Goal: Task Accomplishment & Management: Complete application form

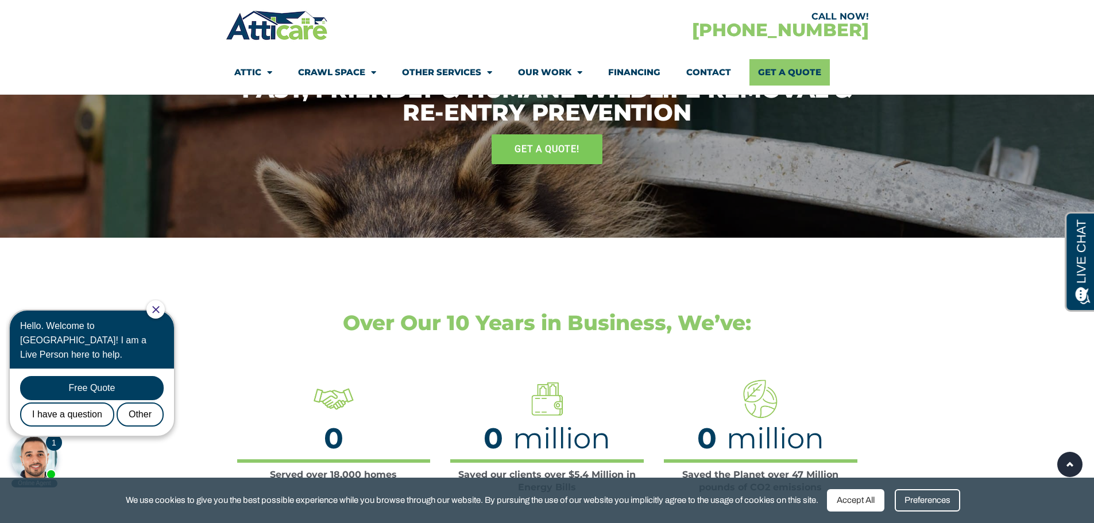
scroll to position [2124, 0]
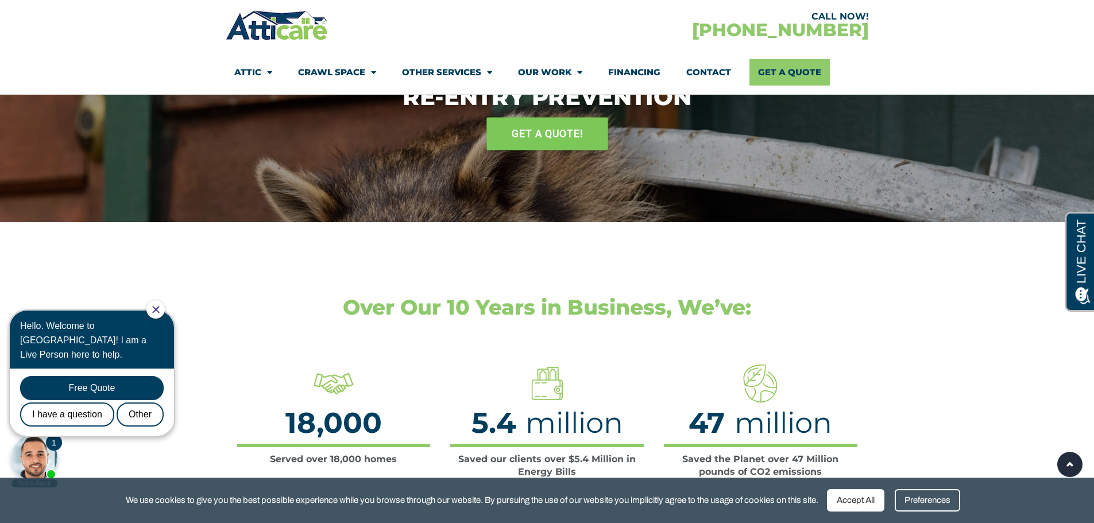
click at [553, 133] on span "GET A QUOTE!" at bounding box center [546, 133] width 71 height 20
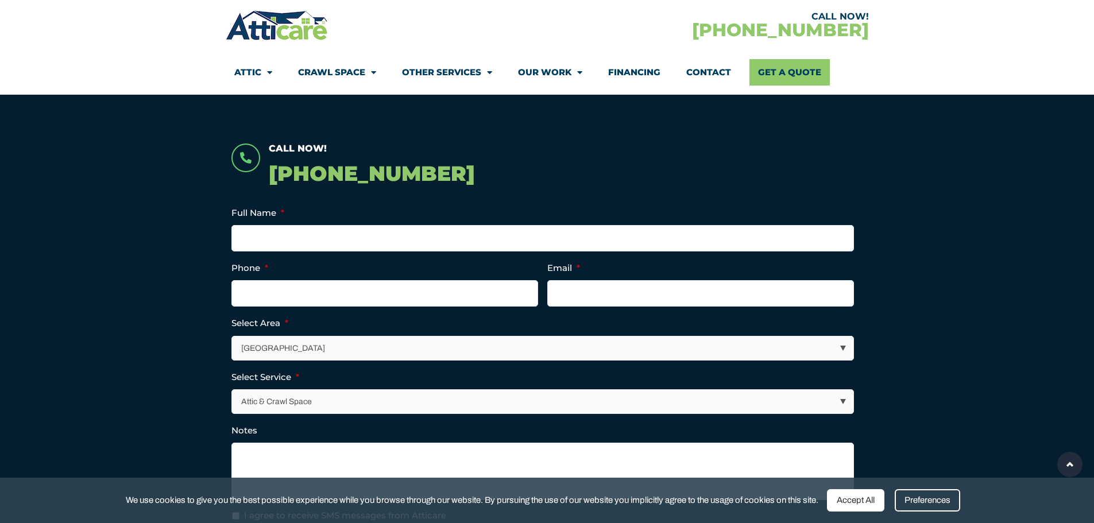
scroll to position [172, 0]
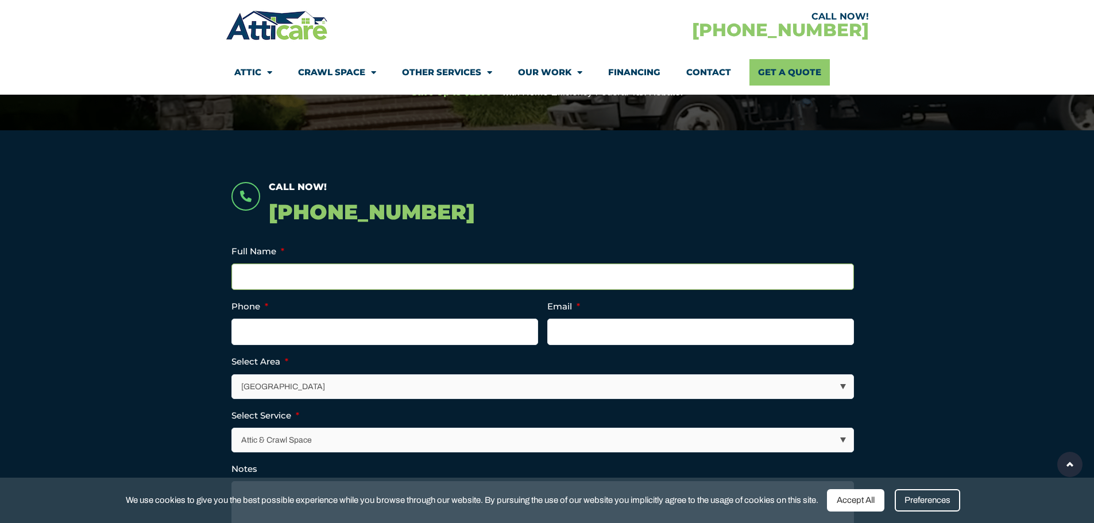
drag, startPoint x: 366, startPoint y: 264, endPoint x: 377, endPoint y: 288, distance: 26.2
click at [366, 264] on input "Full Name *" at bounding box center [542, 276] width 622 height 26
click at [378, 278] on input "Full Name *" at bounding box center [542, 276] width 622 height 26
type input "Joon"
type input "(___) ___-____"
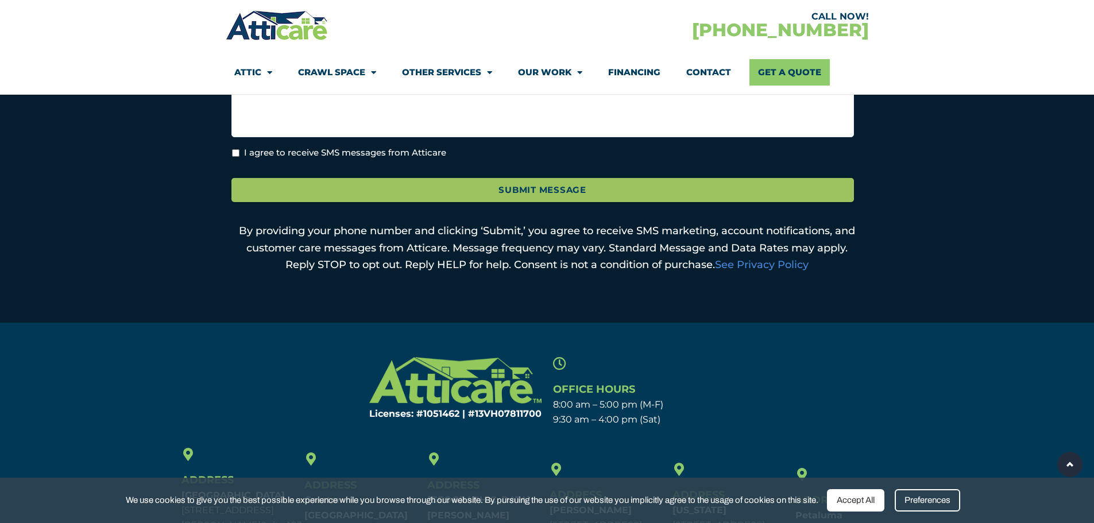
scroll to position [574, 0]
click at [866, 351] on section "Licenses: #1051462 | #13VH078117​00 Office Hours 8:00 am – 5:00 pm (M-F) 9:30 a…" at bounding box center [547, 392] width 1094 height 82
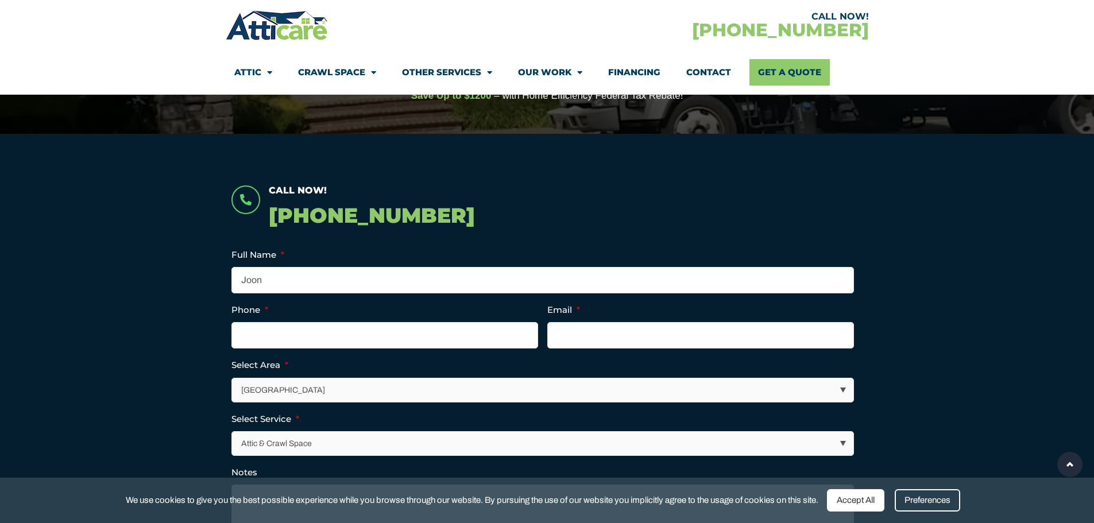
scroll to position [0, 0]
